Goal: Information Seeking & Learning: Learn about a topic

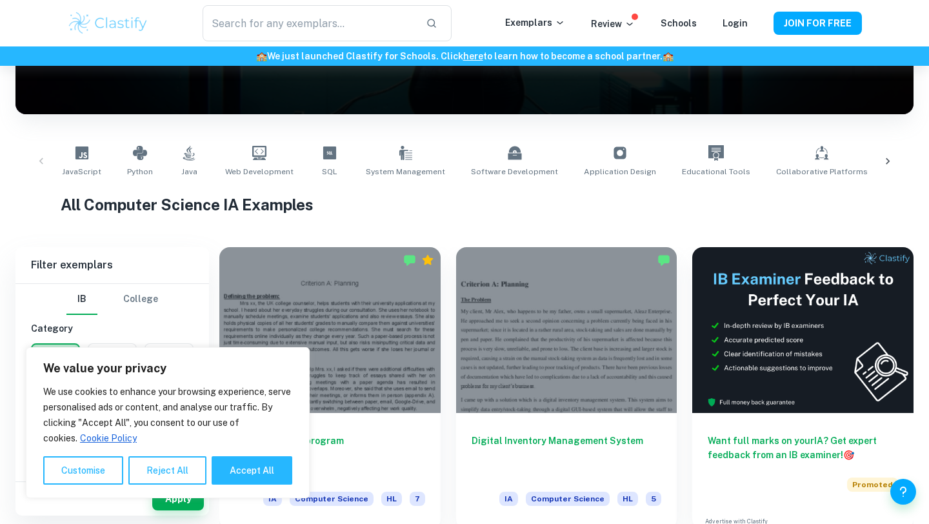
scroll to position [190, 0]
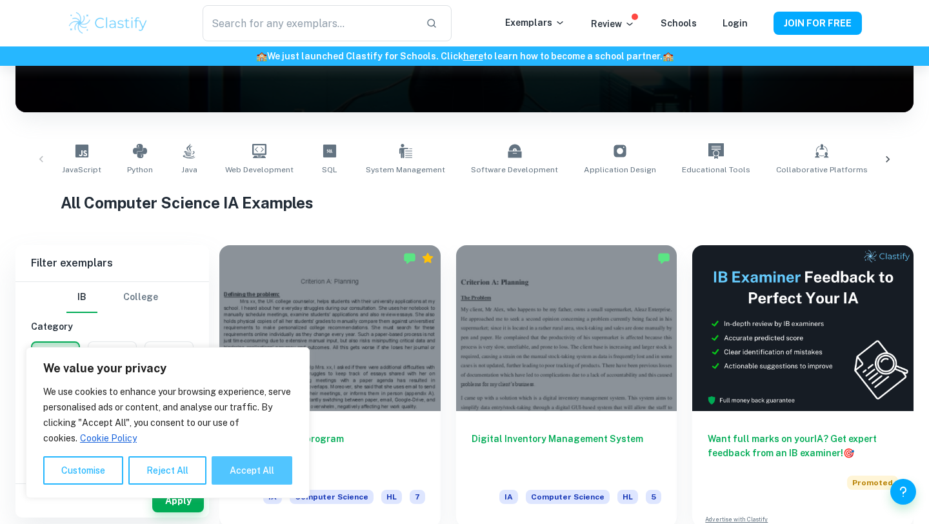
click at [269, 467] on button "Accept All" at bounding box center [252, 470] width 81 height 28
checkbox input "true"
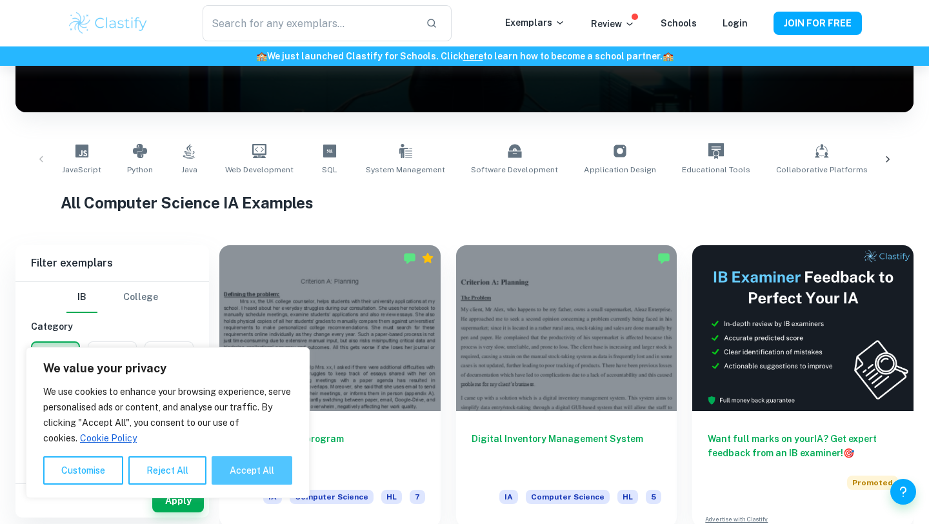
checkbox input "true"
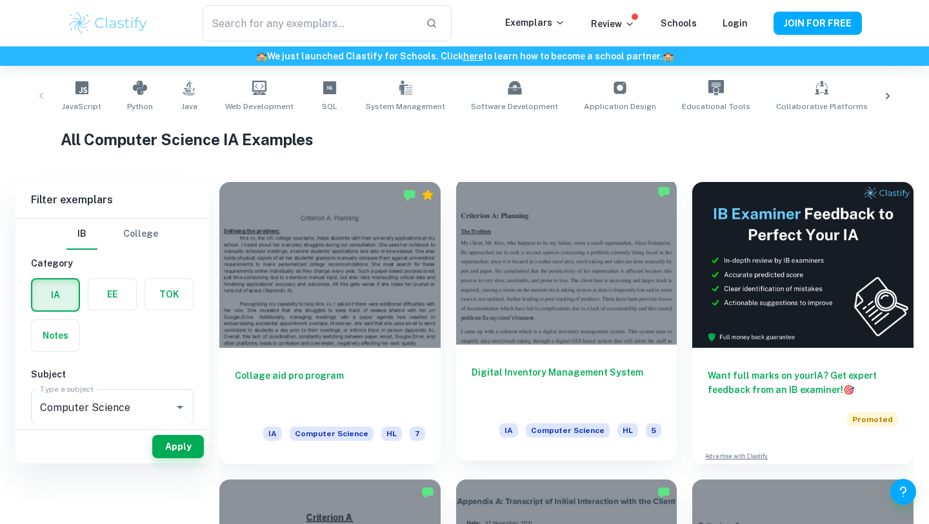
scroll to position [199, 0]
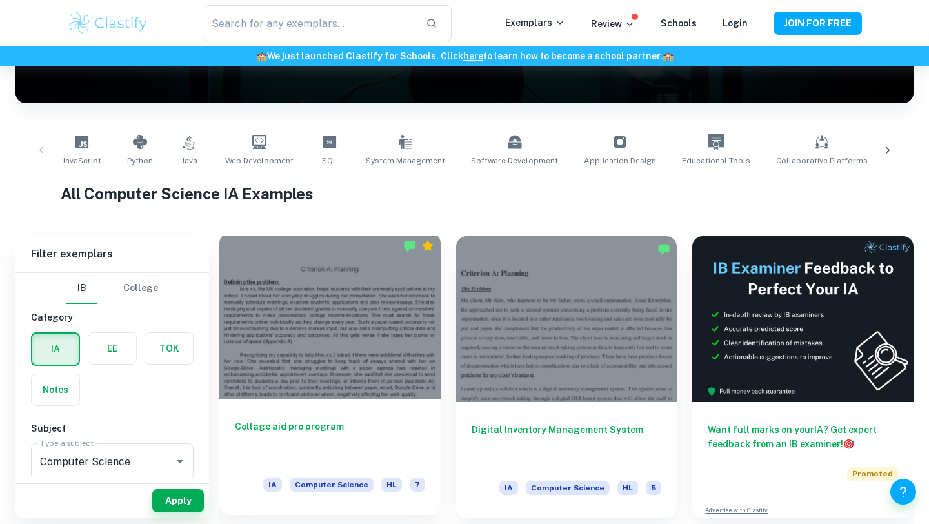
click at [386, 368] on div at bounding box center [329, 316] width 221 height 166
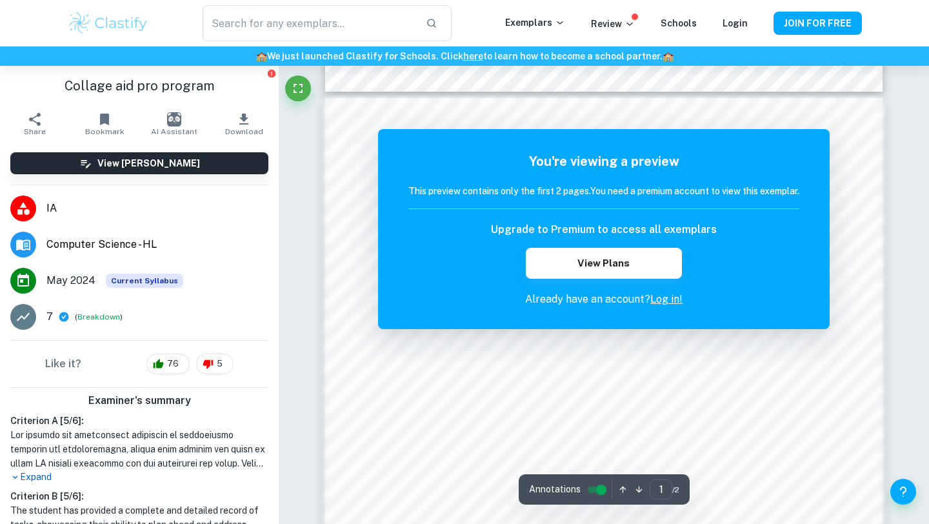
scroll to position [739, 0]
